Goal: Task Accomplishment & Management: Manage account settings

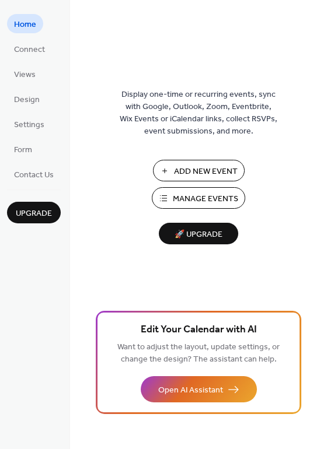
click at [199, 197] on span "Manage Events" at bounding box center [205, 199] width 65 height 12
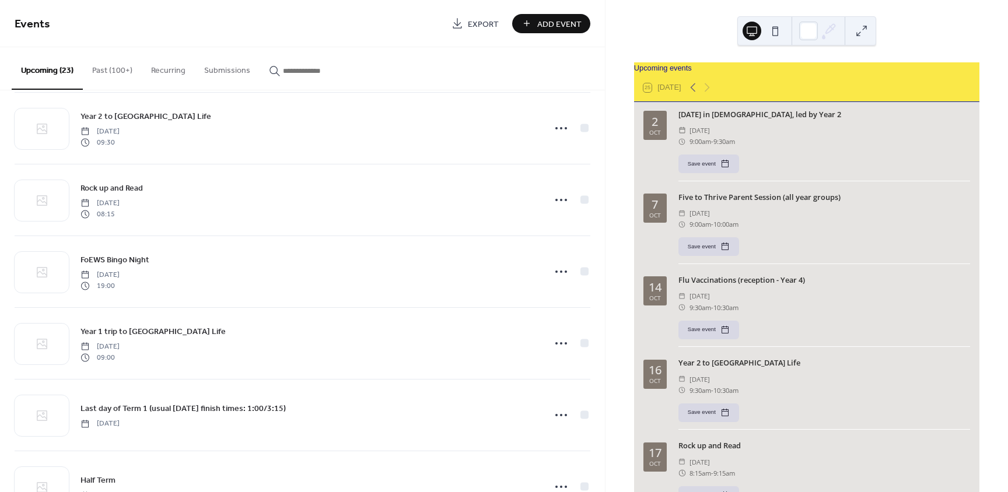
scroll to position [233, 0]
click at [408, 253] on div "FoEWS Bingo Night [DATE] 19:00" at bounding box center [308, 268] width 457 height 37
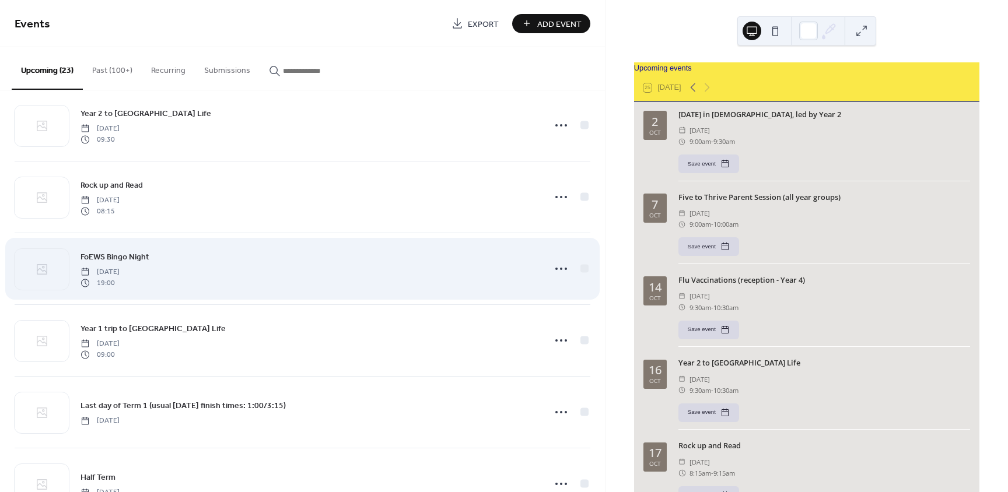
click at [310, 261] on div "FoEWS Bingo Night [DATE] 19:00" at bounding box center [308, 268] width 457 height 37
click at [559, 269] on icon at bounding box center [561, 269] width 19 height 19
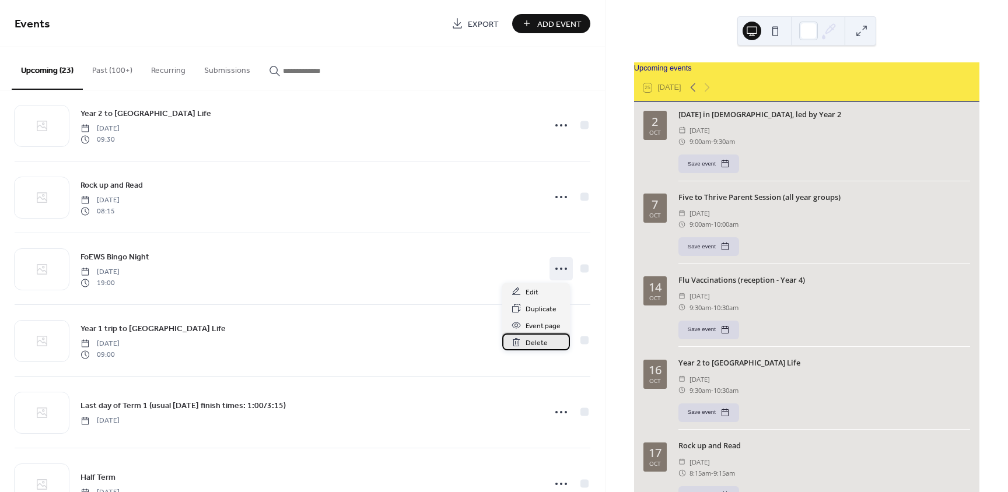
click at [547, 342] on div "Delete" at bounding box center [536, 342] width 68 height 17
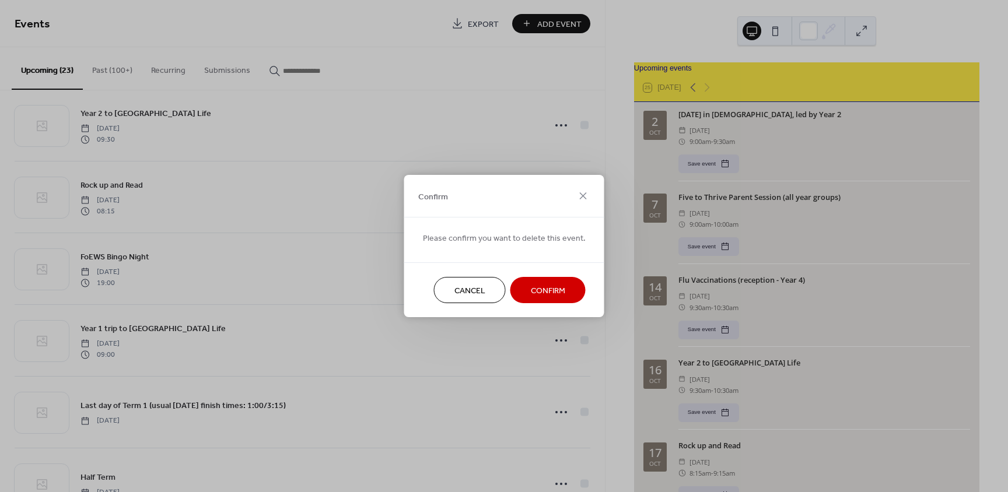
click at [519, 290] on button "Confirm" at bounding box center [547, 290] width 75 height 26
